Goal: Task Accomplishment & Management: Use online tool/utility

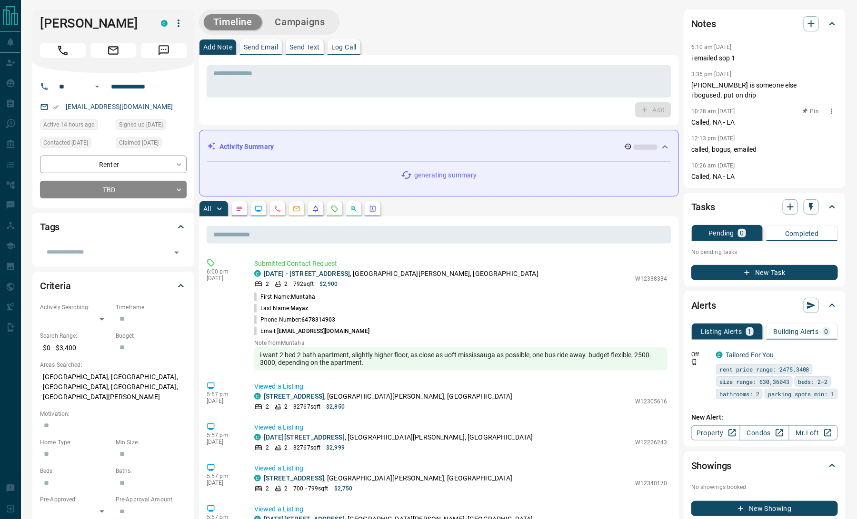
click at [813, 121] on p "Called, NA - LA" at bounding box center [764, 123] width 147 height 10
click at [131, 86] on input "**********" at bounding box center [144, 86] width 74 height 15
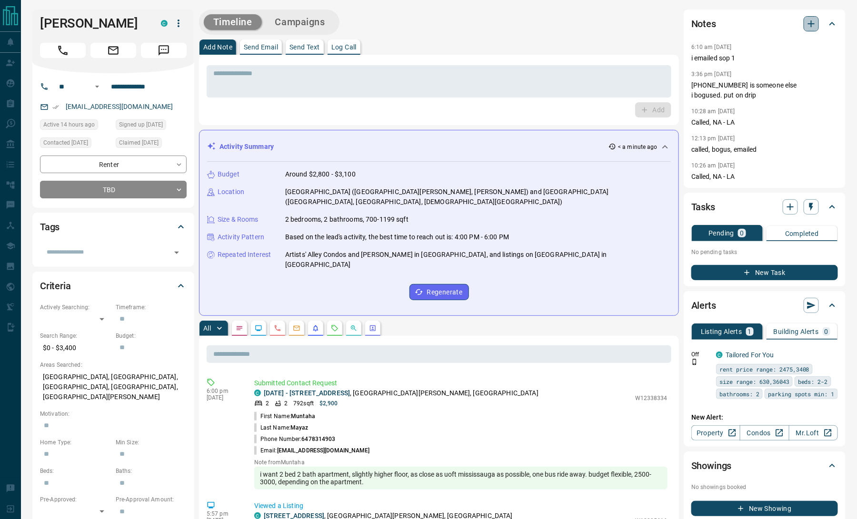
click at [810, 28] on icon "button" at bounding box center [810, 23] width 11 height 11
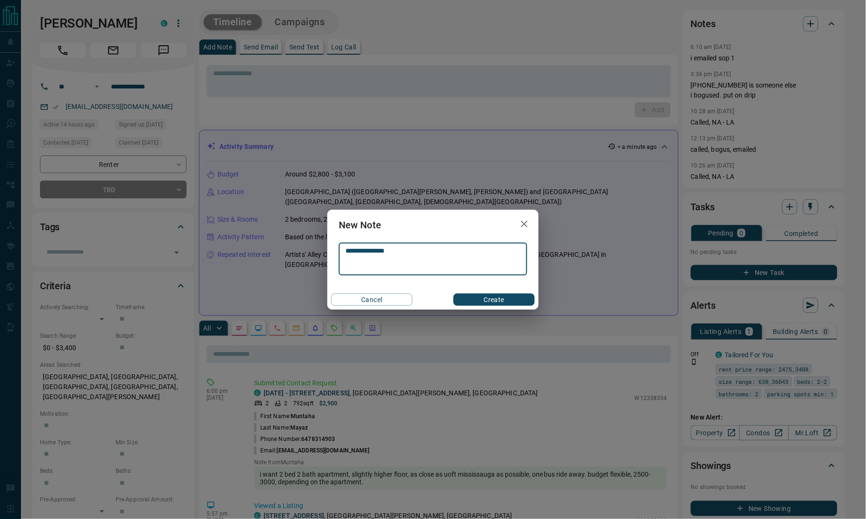
type textarea "**********"
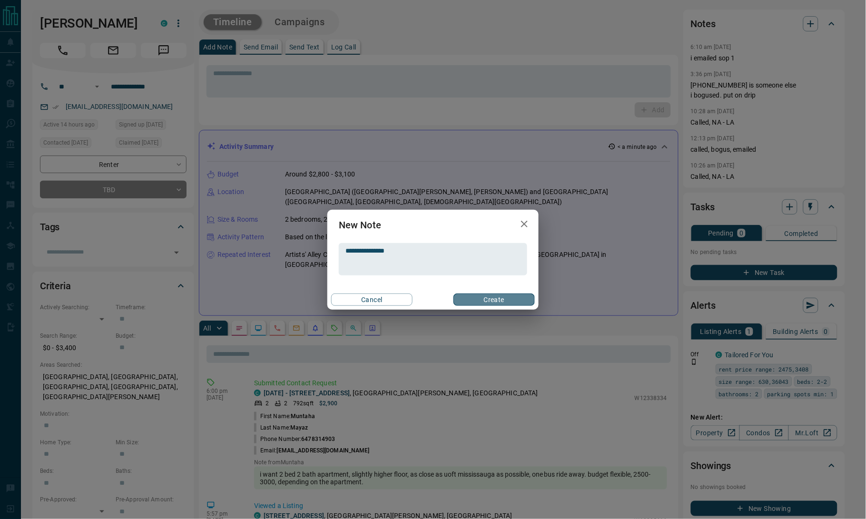
click at [494, 301] on button "Create" at bounding box center [494, 300] width 81 height 12
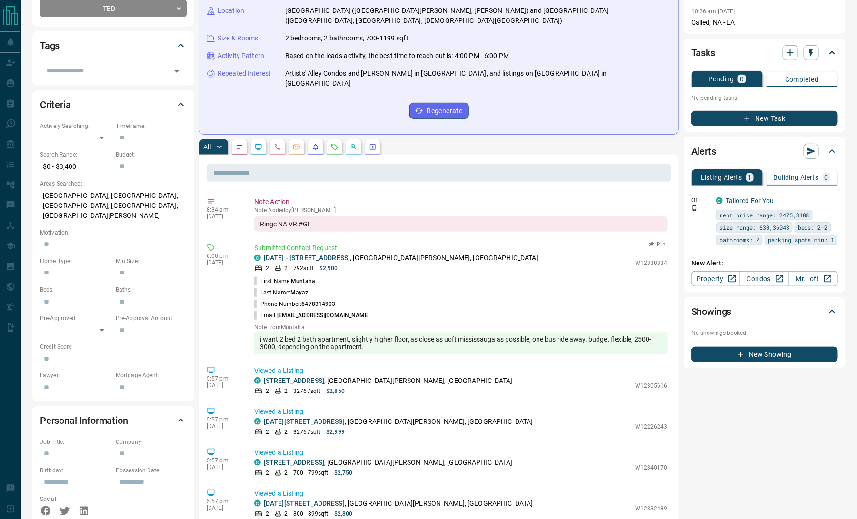
scroll to position [182, 0]
drag, startPoint x: 334, startPoint y: 281, endPoint x: 303, endPoint y: 285, distance: 31.2
click at [303, 300] on span "6478314903" at bounding box center [318, 303] width 34 height 7
copy span "6478314903"
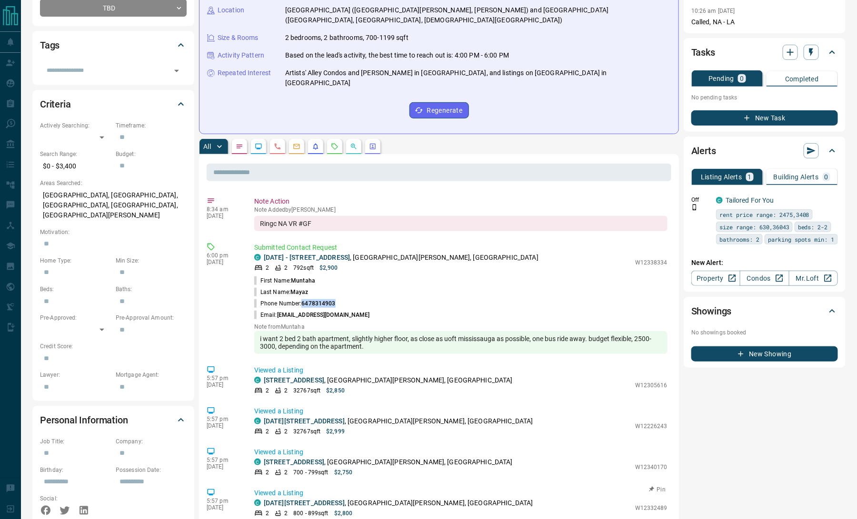
scroll to position [0, 0]
click at [648, 239] on button "Pin" at bounding box center [658, 243] width 28 height 9
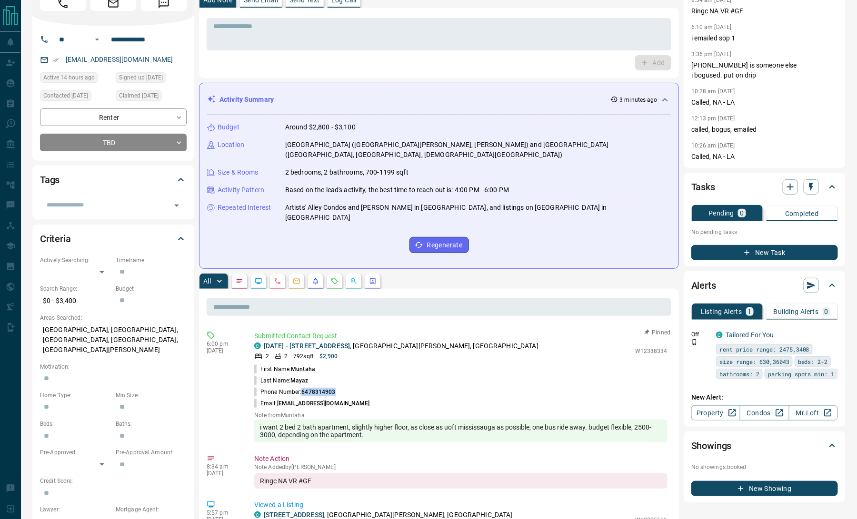
scroll to position [0, 0]
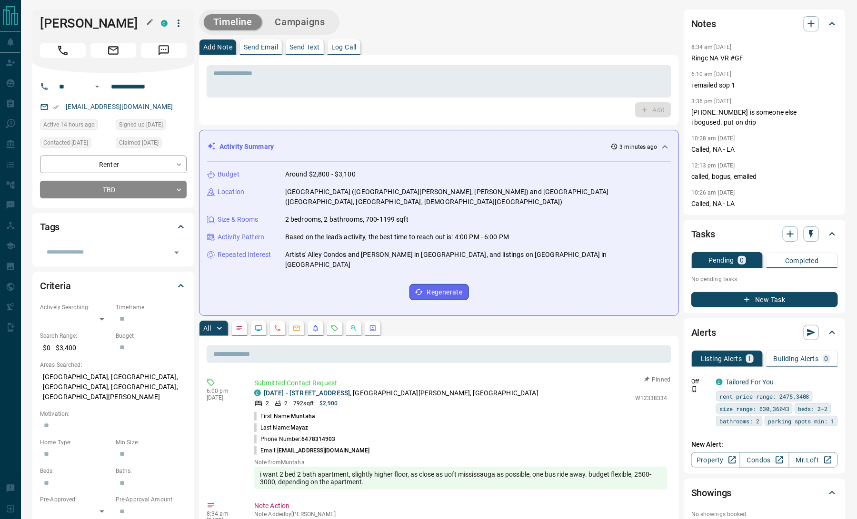
click at [67, 18] on h1 "[PERSON_NAME]" at bounding box center [93, 23] width 107 height 15
copy h1 "Muntaha"
click at [123, 85] on input "**********" at bounding box center [144, 86] width 74 height 15
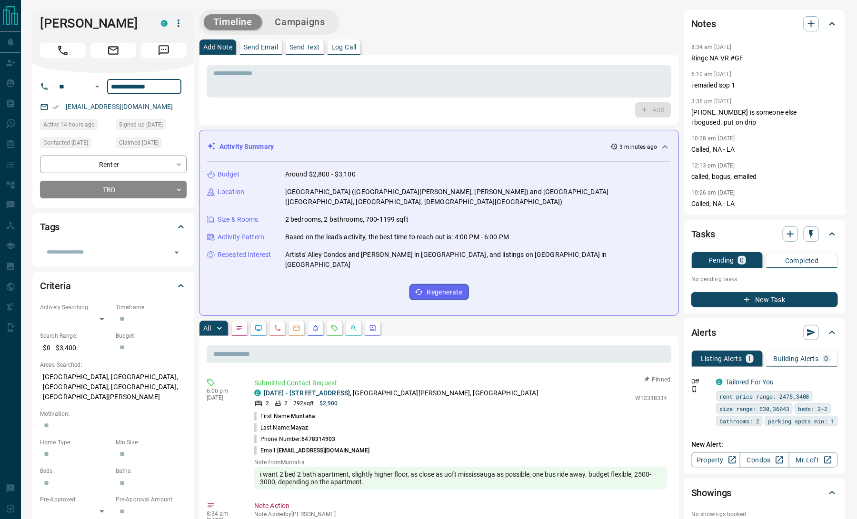
click at [123, 85] on input "**********" at bounding box center [144, 86] width 74 height 15
drag, startPoint x: 362, startPoint y: 374, endPoint x: 265, endPoint y: 374, distance: 97.1
click at [265, 388] on p "[DATE] - [STREET_ADDRESS][PERSON_NAME]" at bounding box center [401, 393] width 275 height 10
copy p "[DATE] - [STREET_ADDRESS] ,"
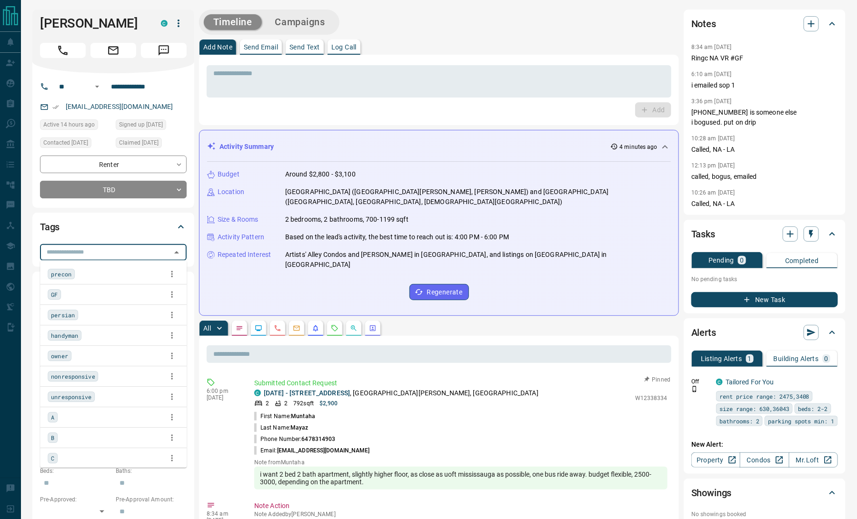
click at [109, 247] on input "text" at bounding box center [105, 252] width 125 height 10
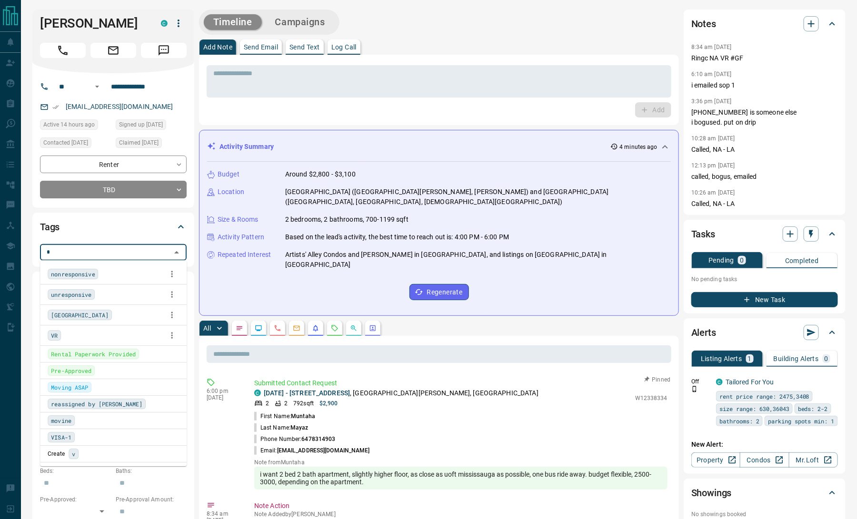
type input "**"
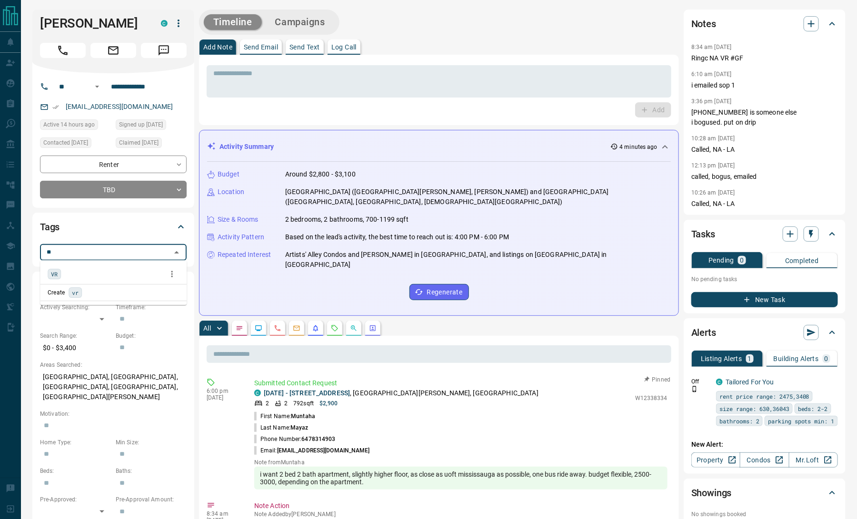
click at [76, 276] on div "VR" at bounding box center [113, 274] width 131 height 14
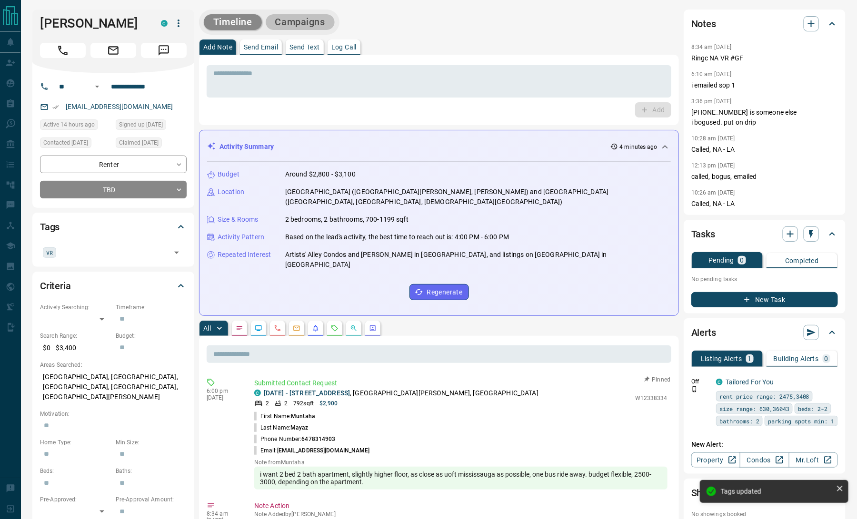
click at [308, 26] on button "Campaigns" at bounding box center [300, 22] width 69 height 16
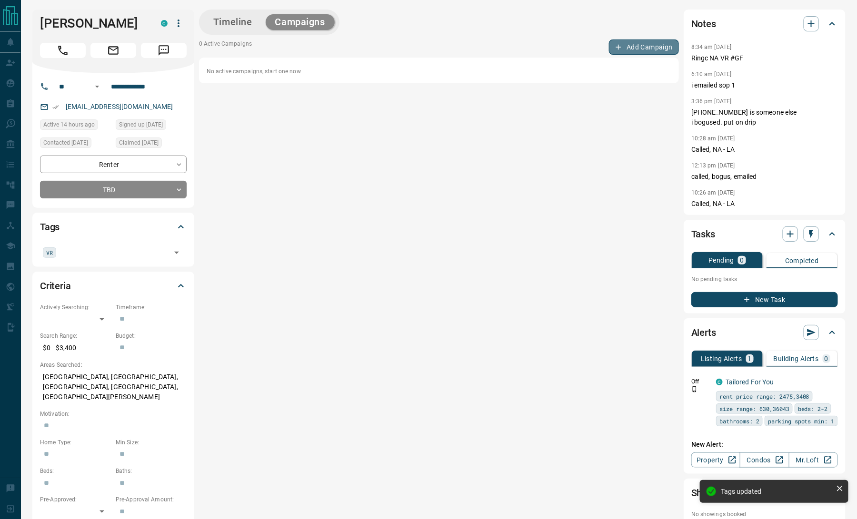
click at [644, 44] on button "Add Campaign" at bounding box center [644, 47] width 70 height 15
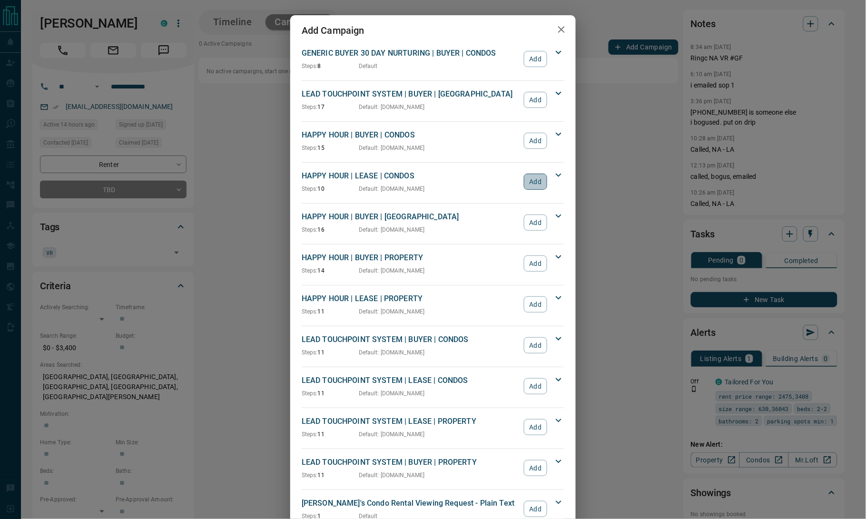
click at [531, 187] on button "Add" at bounding box center [535, 182] width 23 height 16
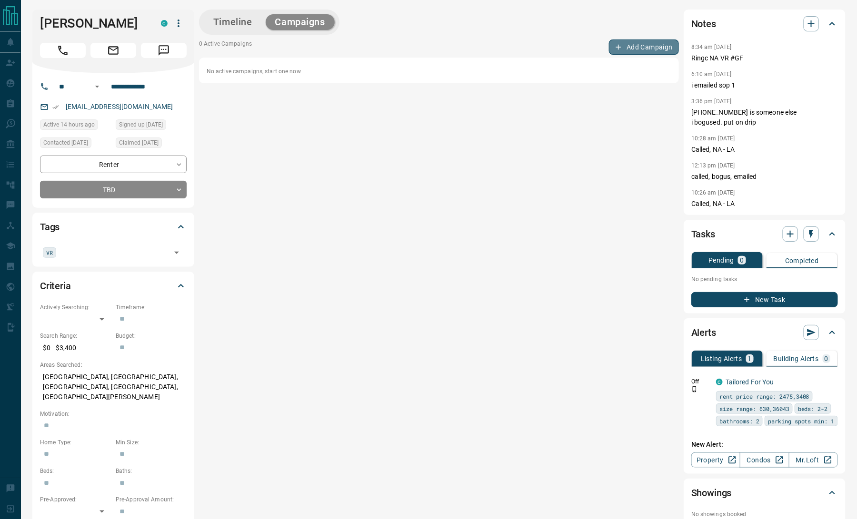
click at [633, 45] on button "Add Campaign" at bounding box center [644, 47] width 70 height 15
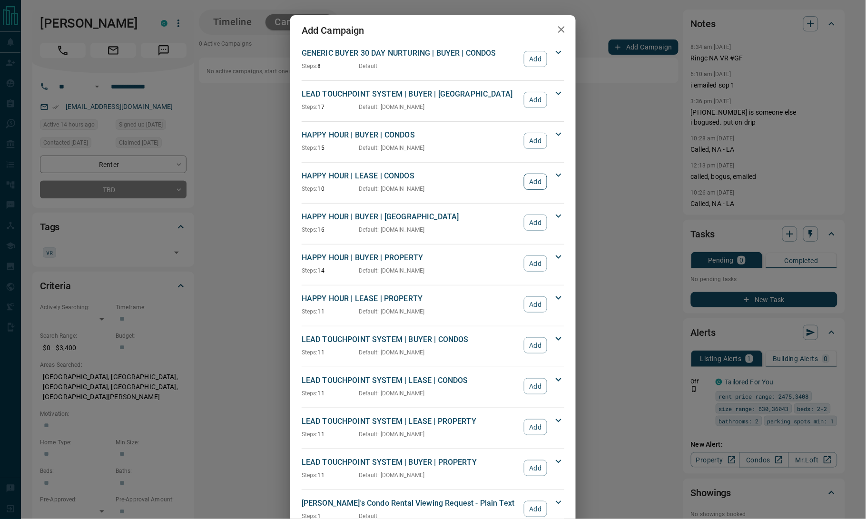
click at [528, 189] on button "Add" at bounding box center [535, 182] width 23 height 16
